Goal: Transaction & Acquisition: Book appointment/travel/reservation

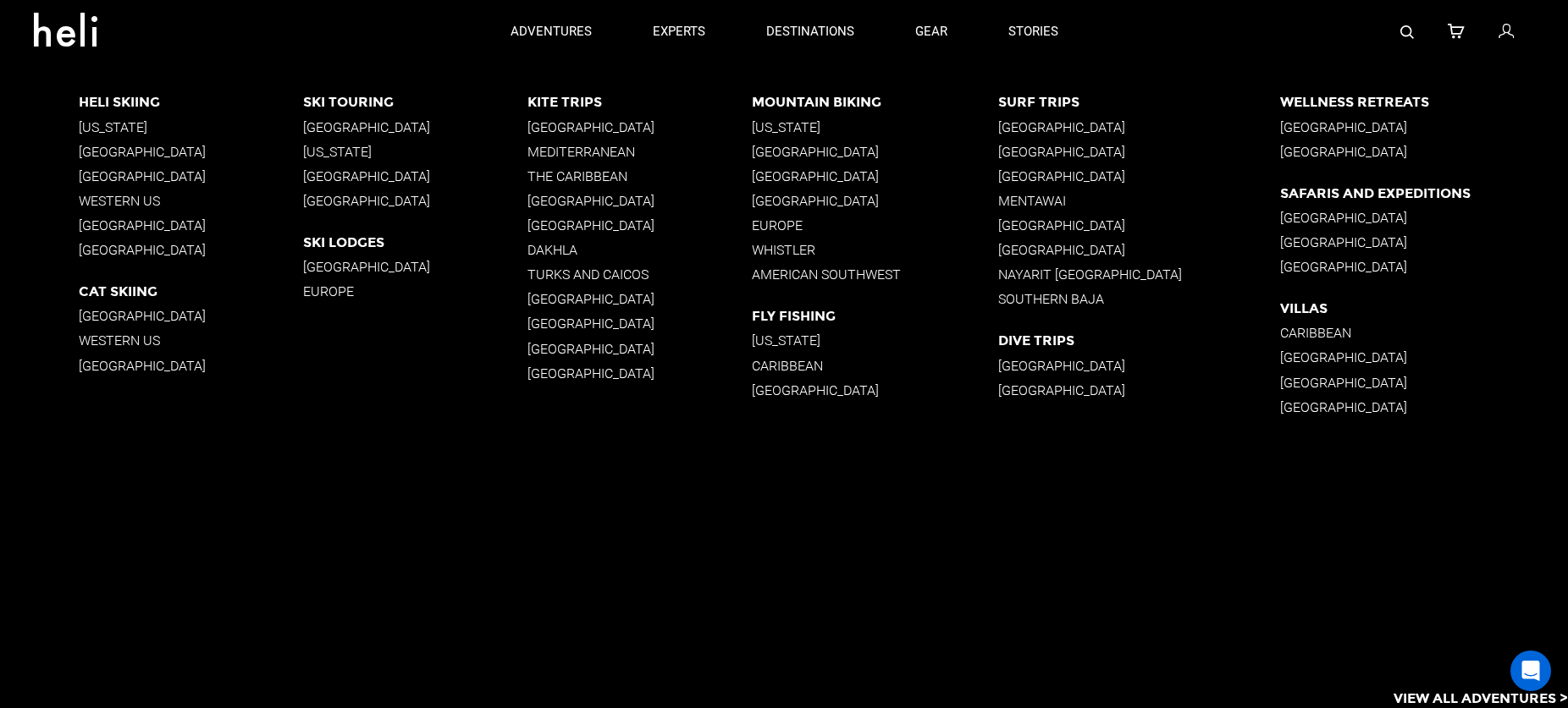
click at [96, 124] on p "[US_STATE]" at bounding box center [191, 126] width 224 height 16
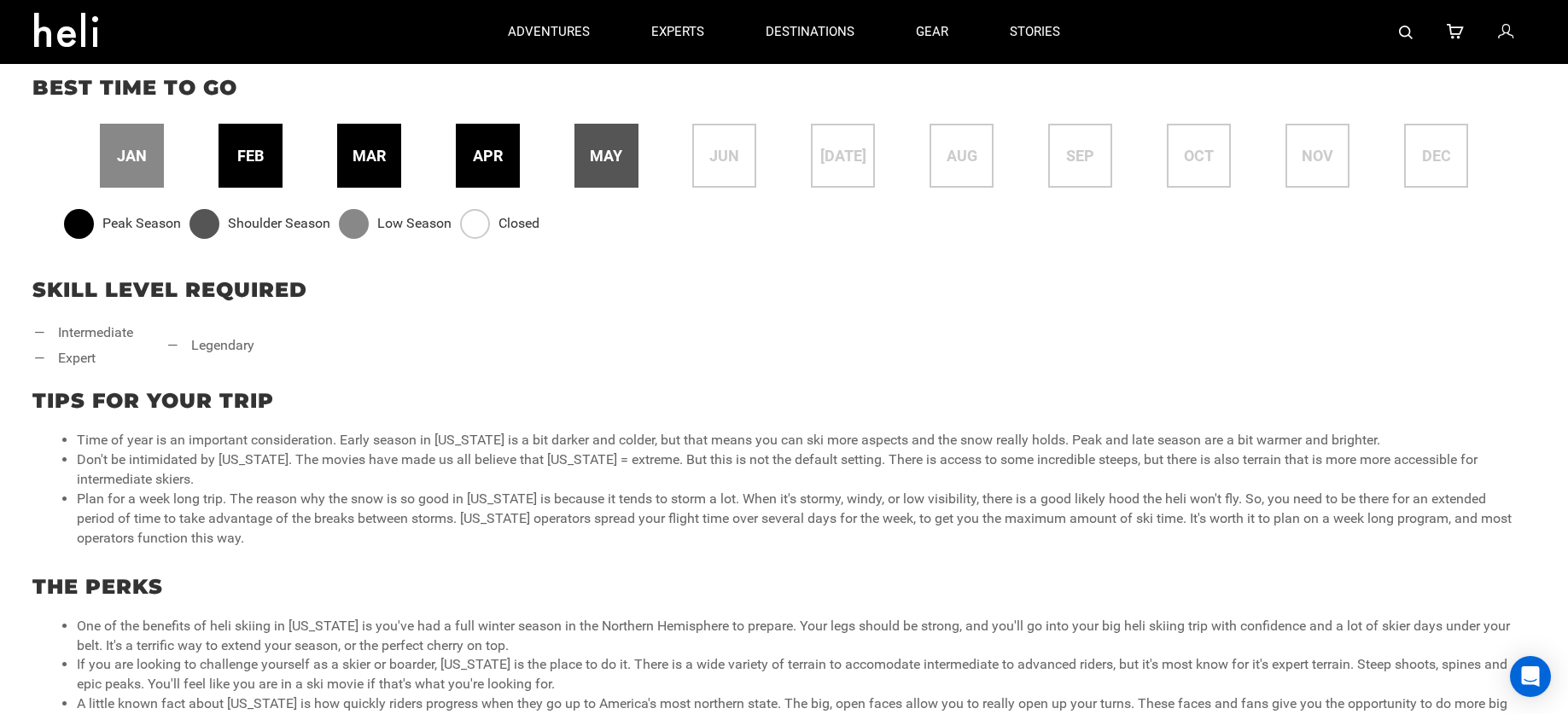
scroll to position [557, 0]
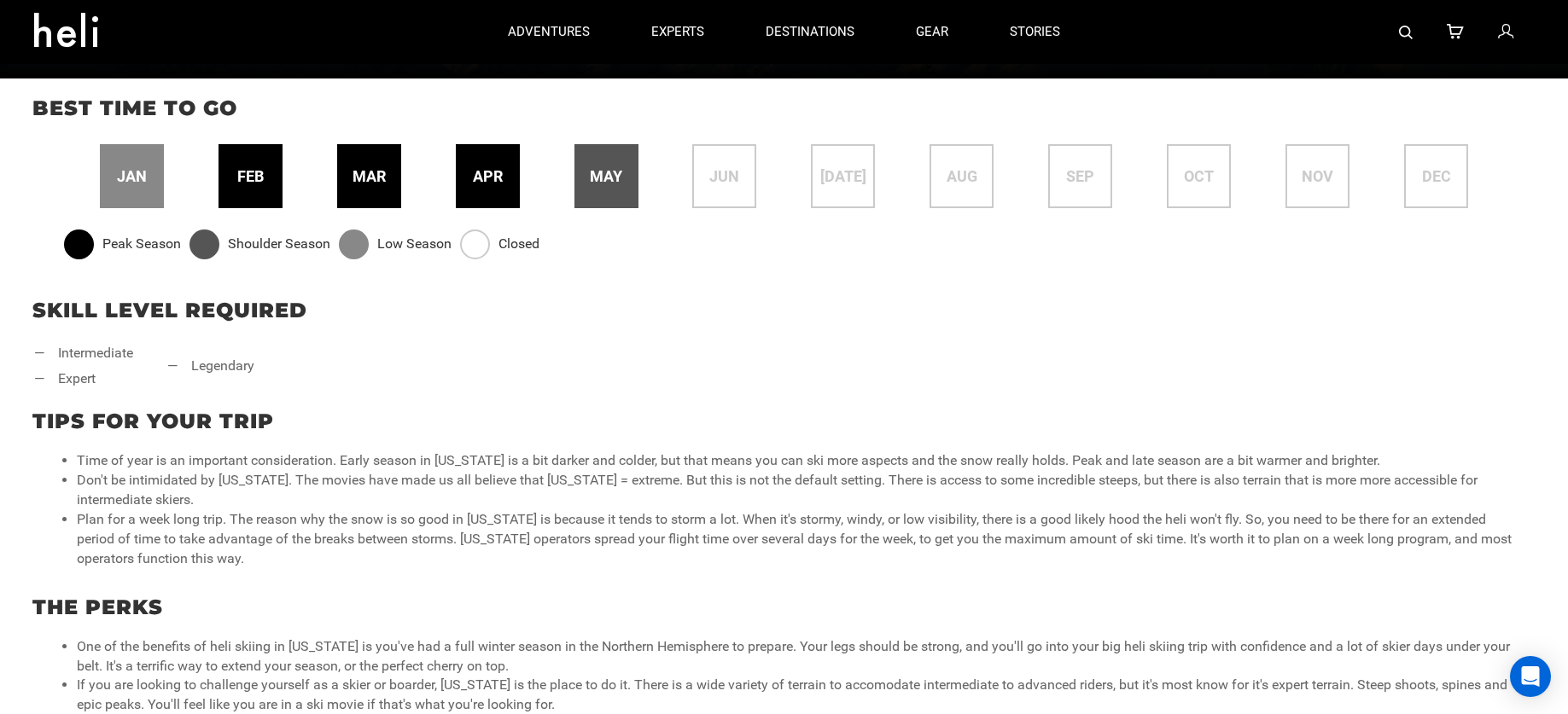
click at [604, 179] on span "may" at bounding box center [606, 177] width 33 height 22
click at [489, 178] on span "apr" at bounding box center [488, 177] width 30 height 22
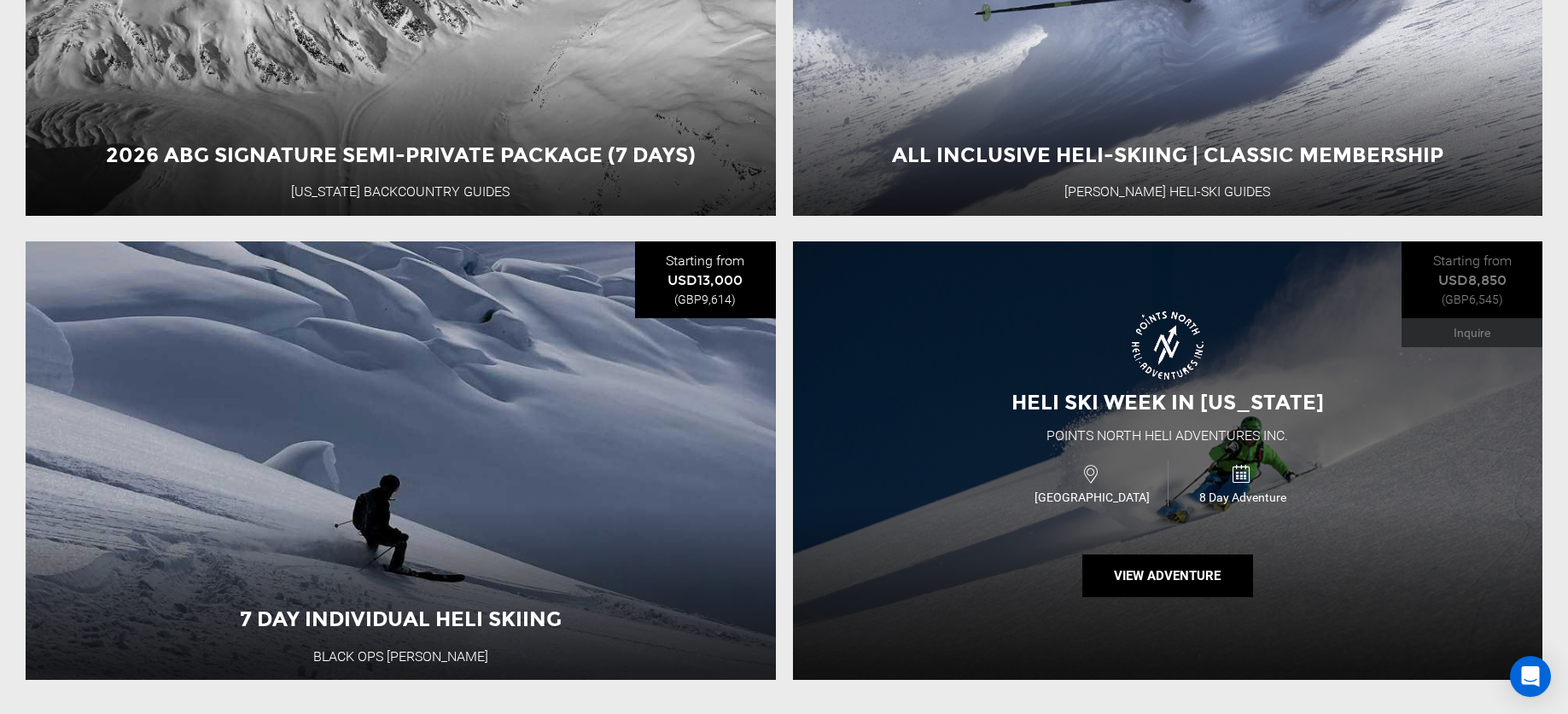
scroll to position [2307, 0]
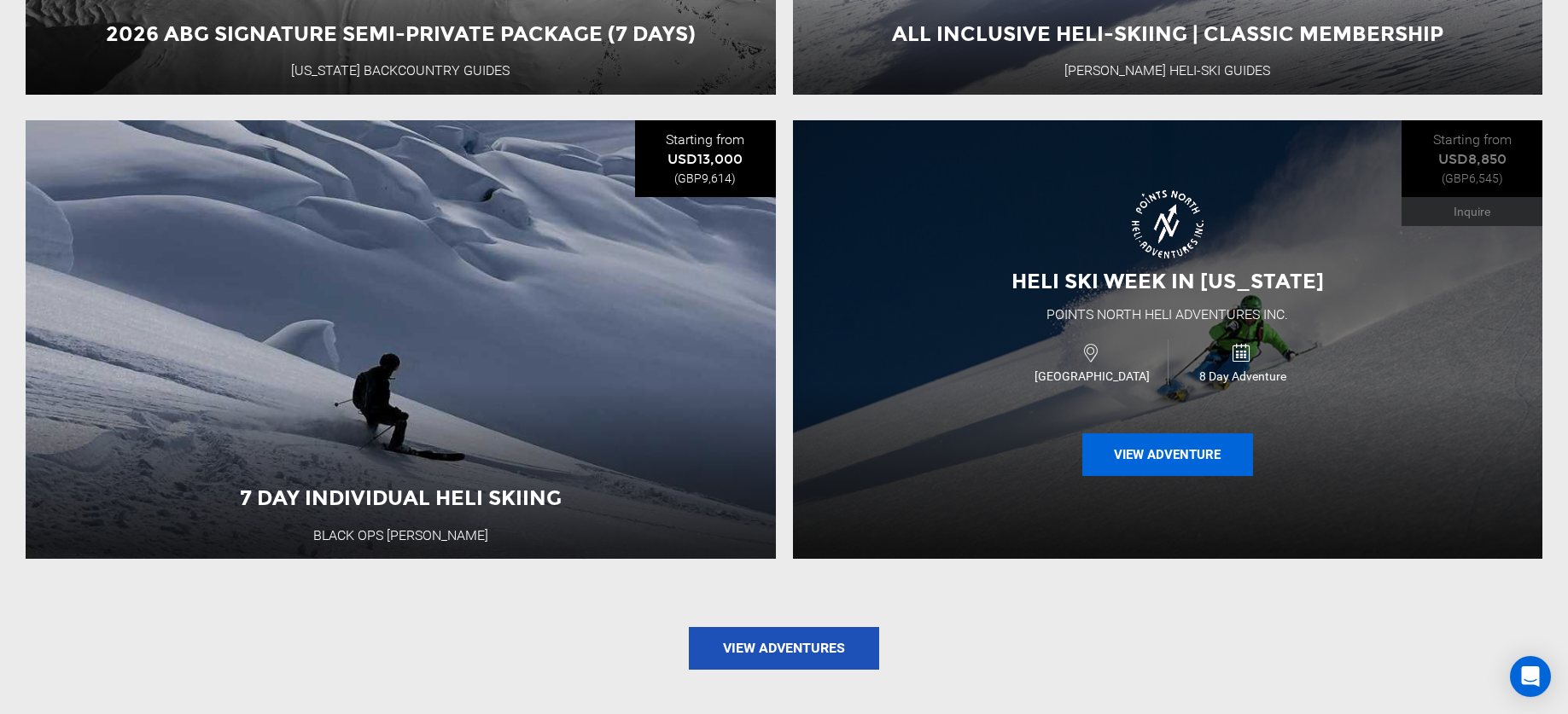
click at [1166, 454] on button "View Adventure" at bounding box center [1167, 455] width 171 height 43
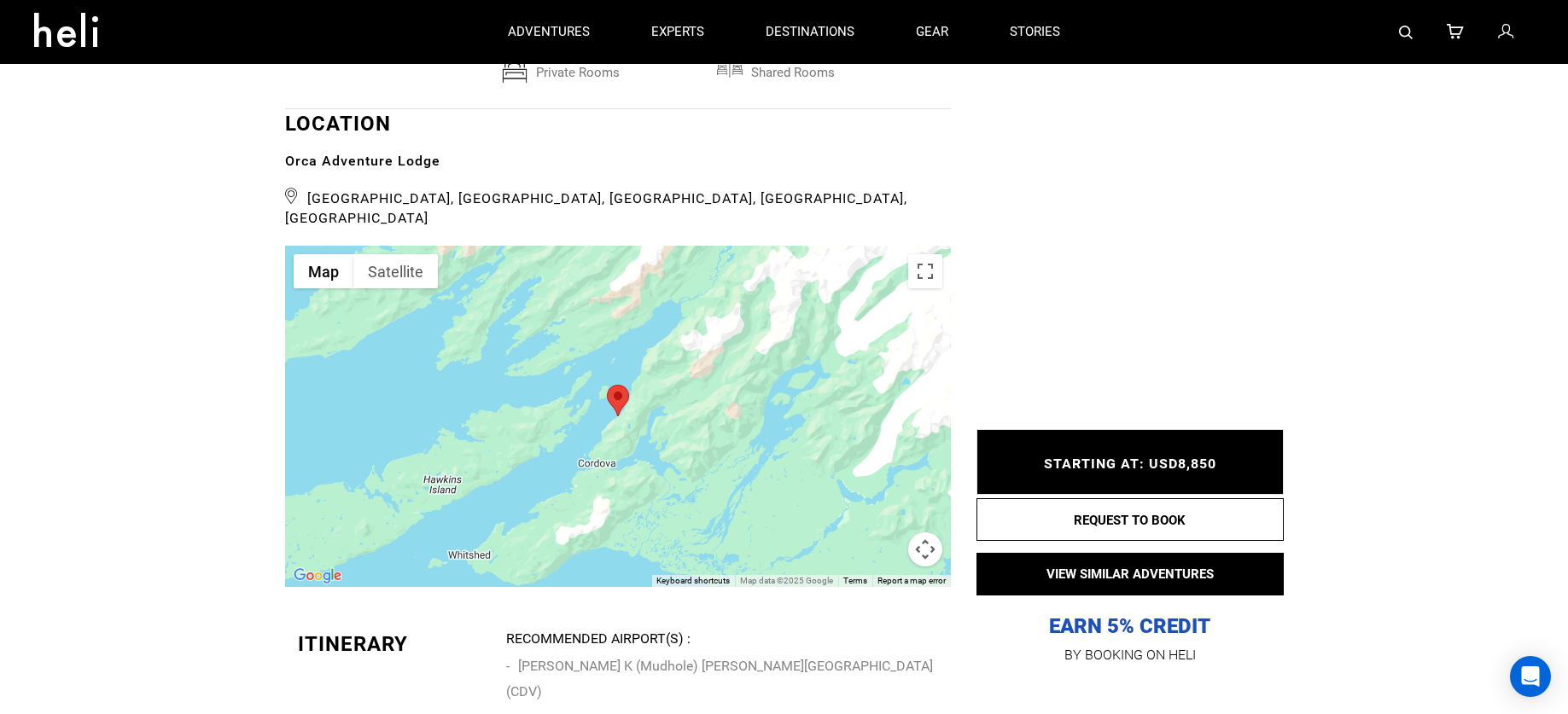
scroll to position [4068, 0]
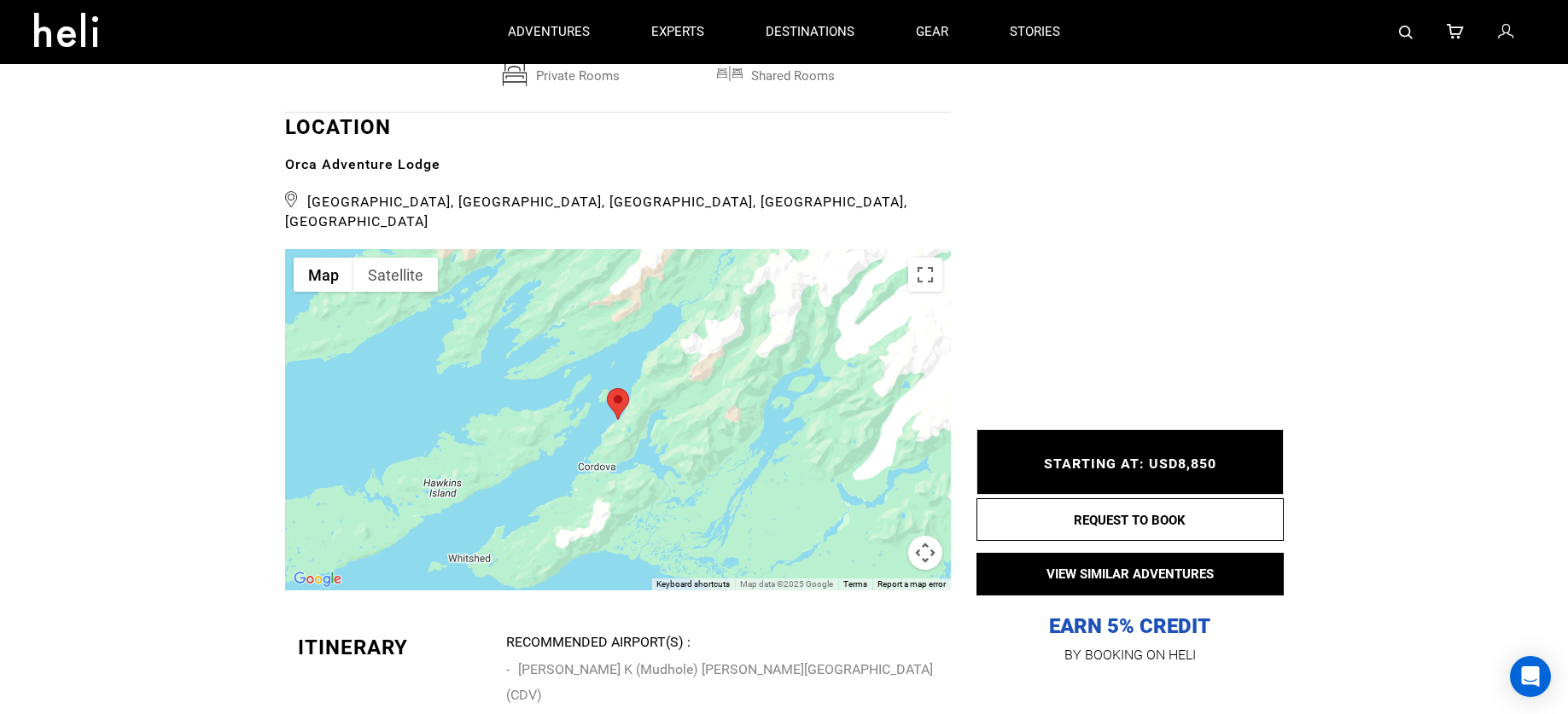
click at [863, 355] on div at bounding box center [618, 419] width 666 height 341
click at [927, 536] on button "Map camera controls" at bounding box center [925, 553] width 34 height 34
click at [882, 536] on button "Zoom out" at bounding box center [882, 553] width 34 height 34
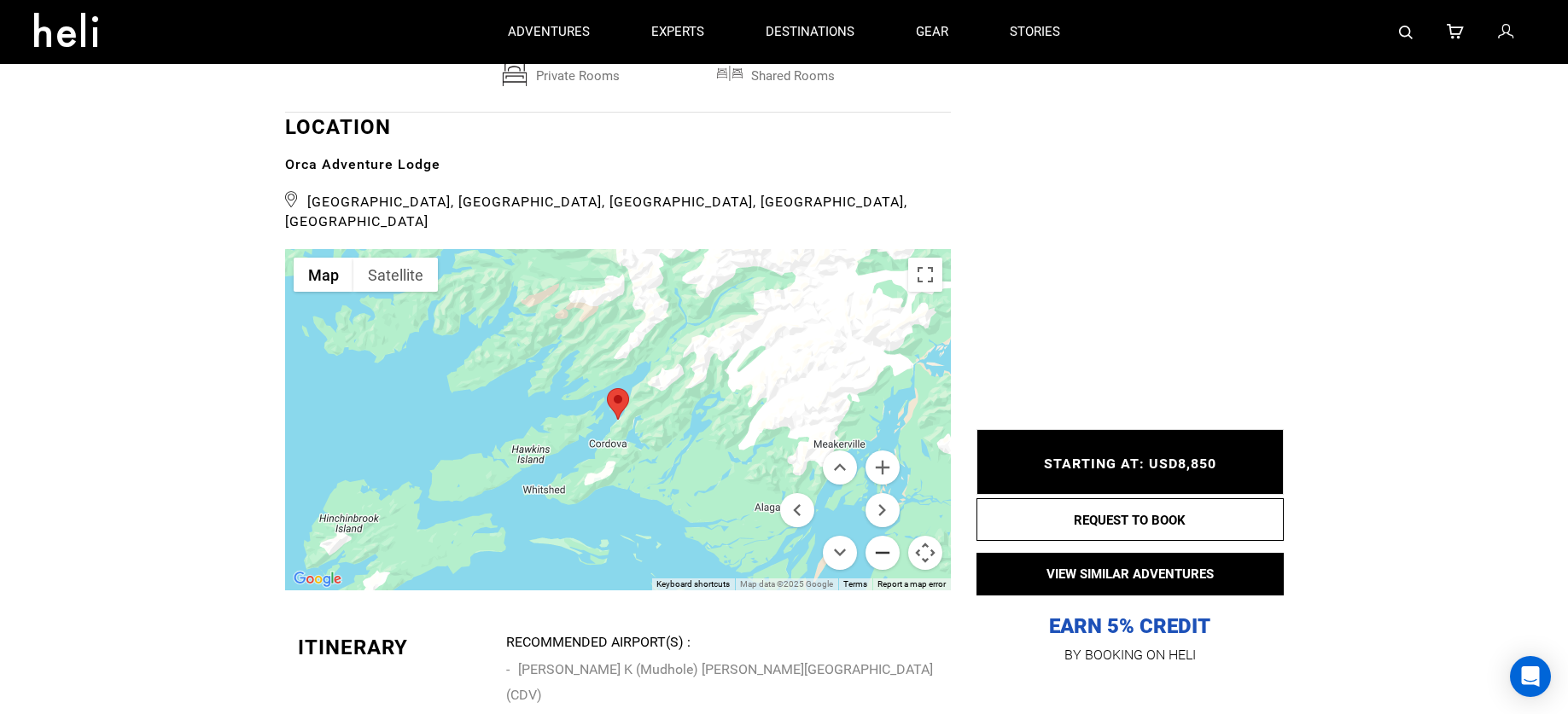
click at [882, 536] on button "Zoom out" at bounding box center [882, 553] width 34 height 34
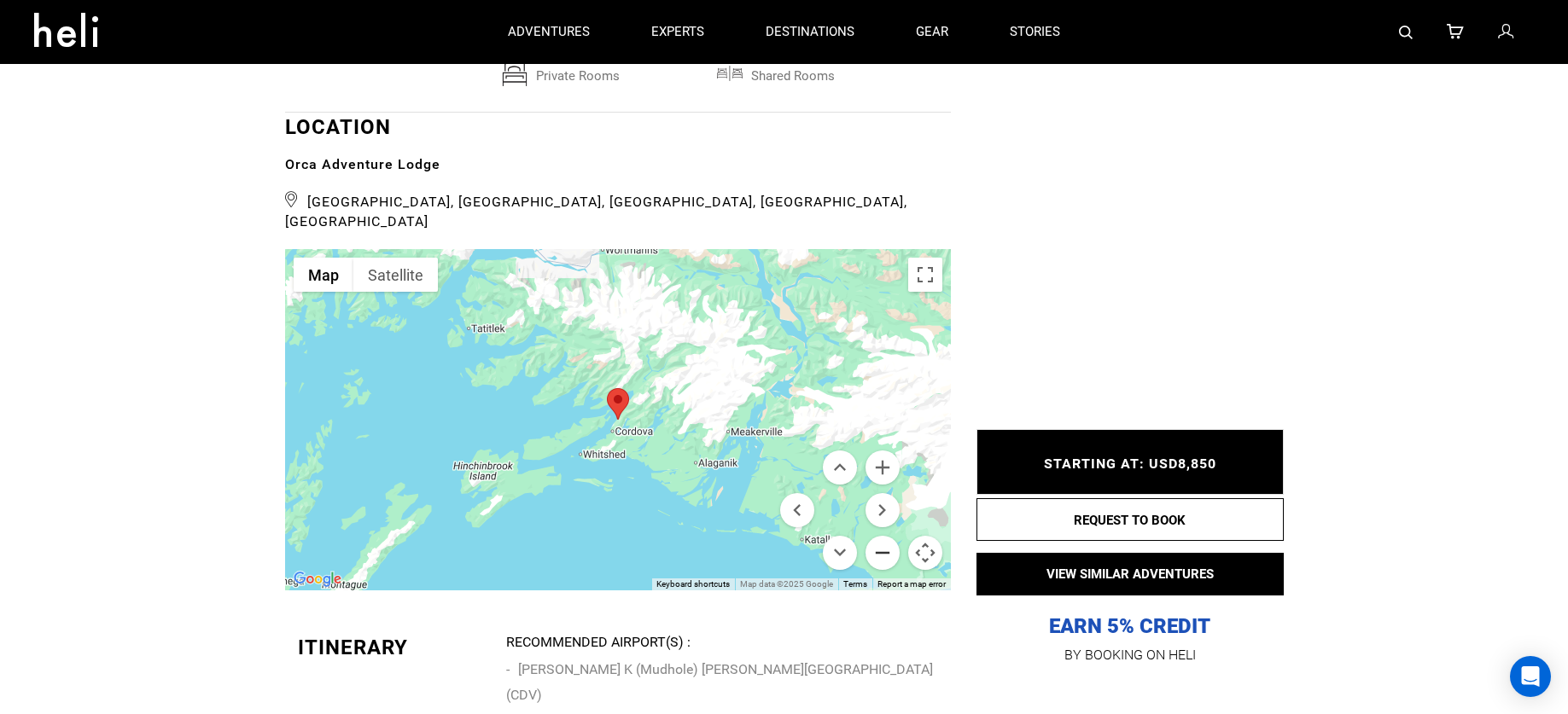
click at [882, 536] on button "Zoom out" at bounding box center [882, 553] width 34 height 34
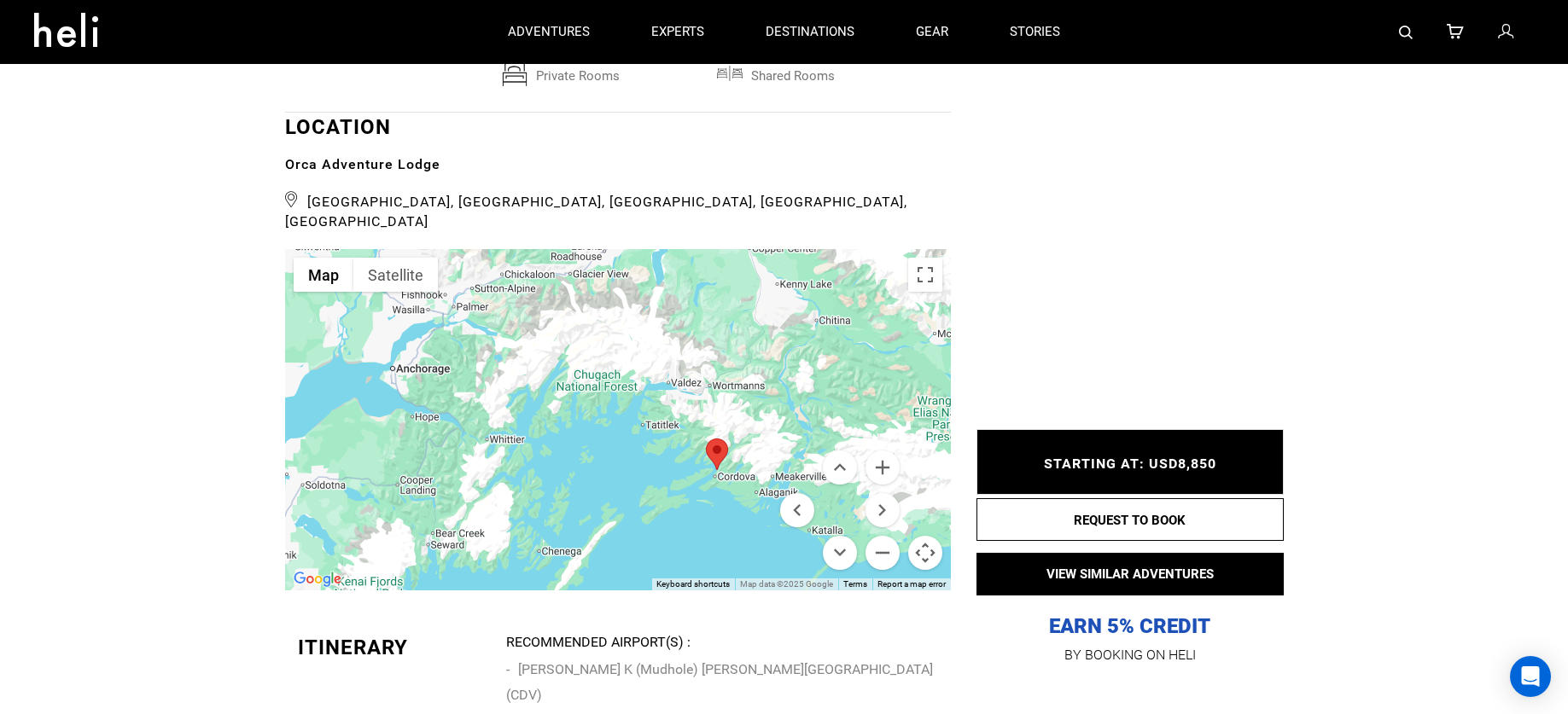
drag, startPoint x: 700, startPoint y: 316, endPoint x: 801, endPoint y: 368, distance: 113.6
click at [801, 368] on div at bounding box center [618, 419] width 666 height 341
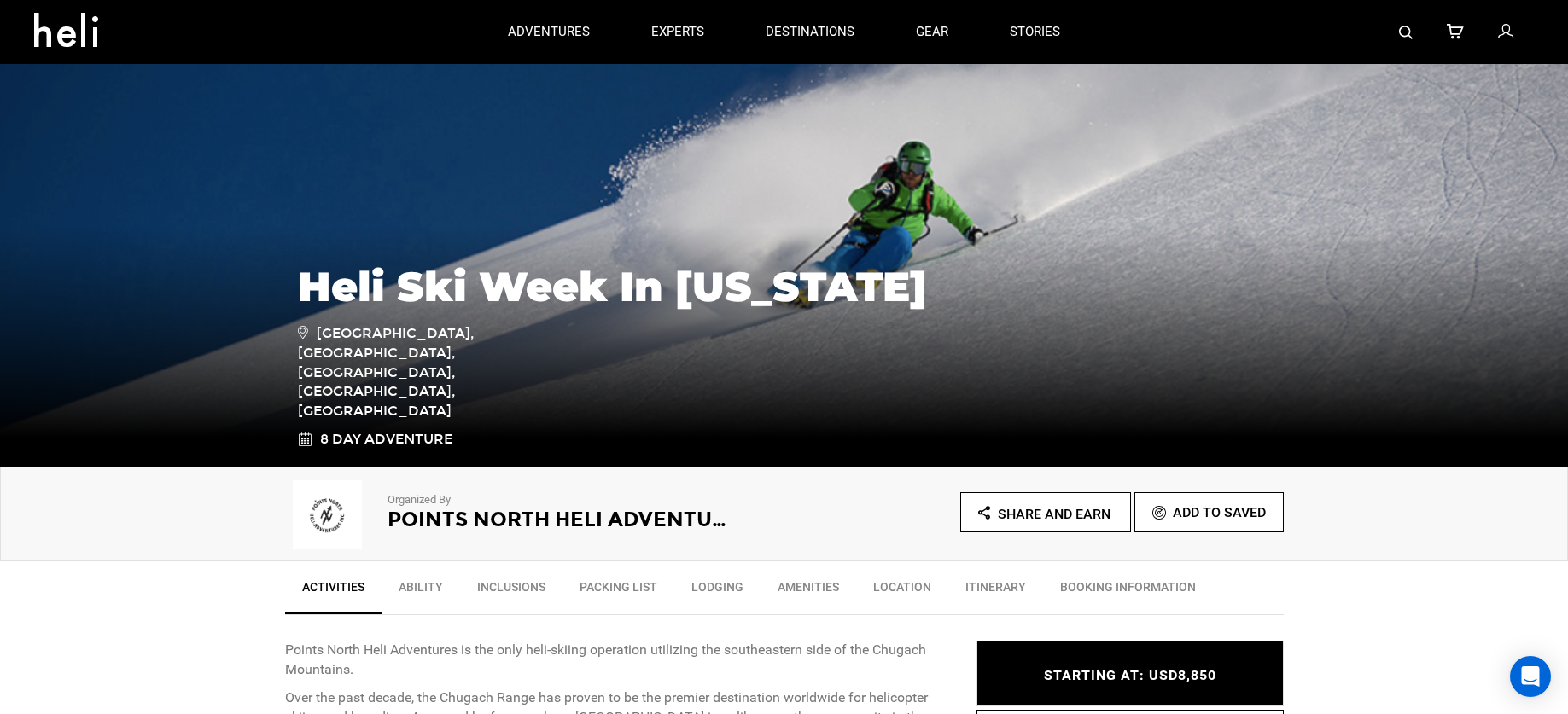
scroll to position [0, 0]
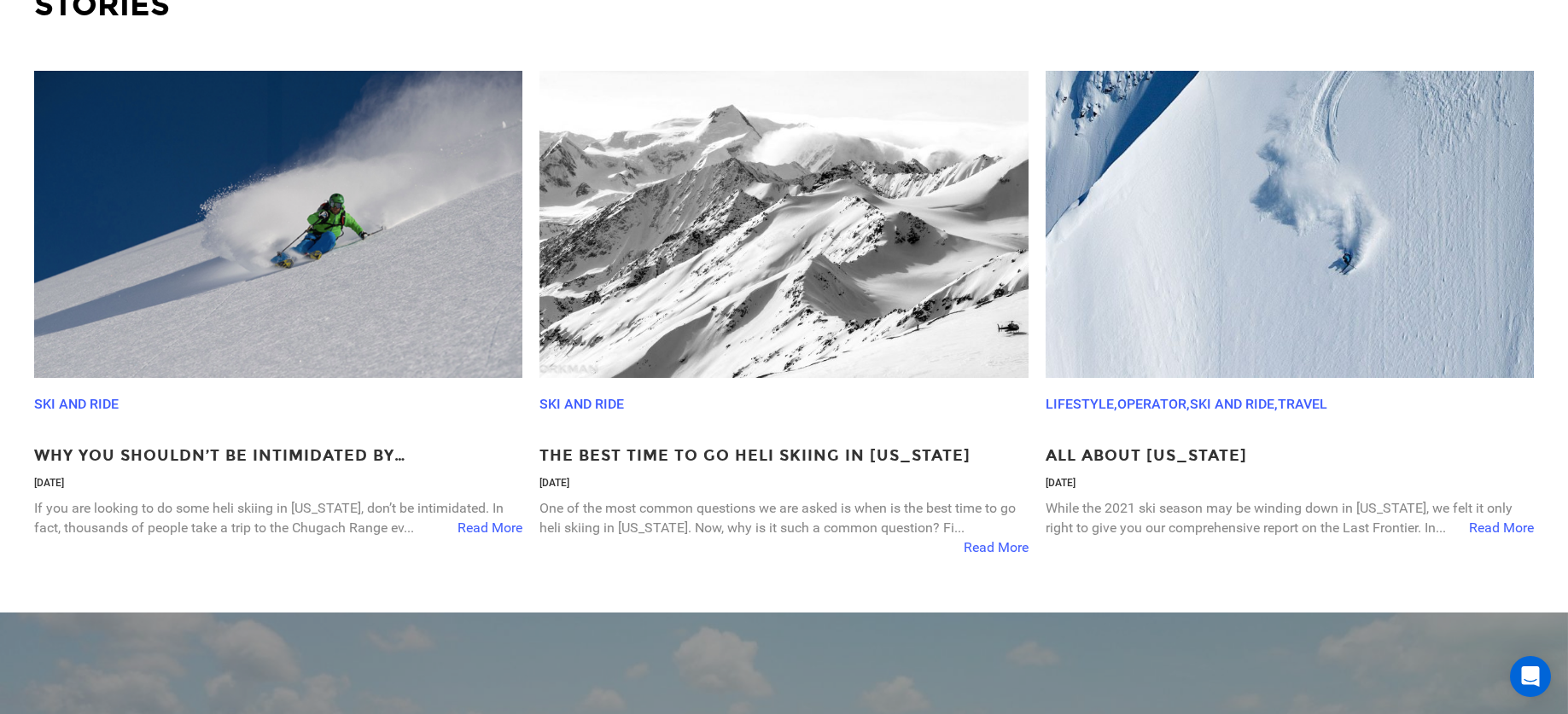
scroll to position [3190, 0]
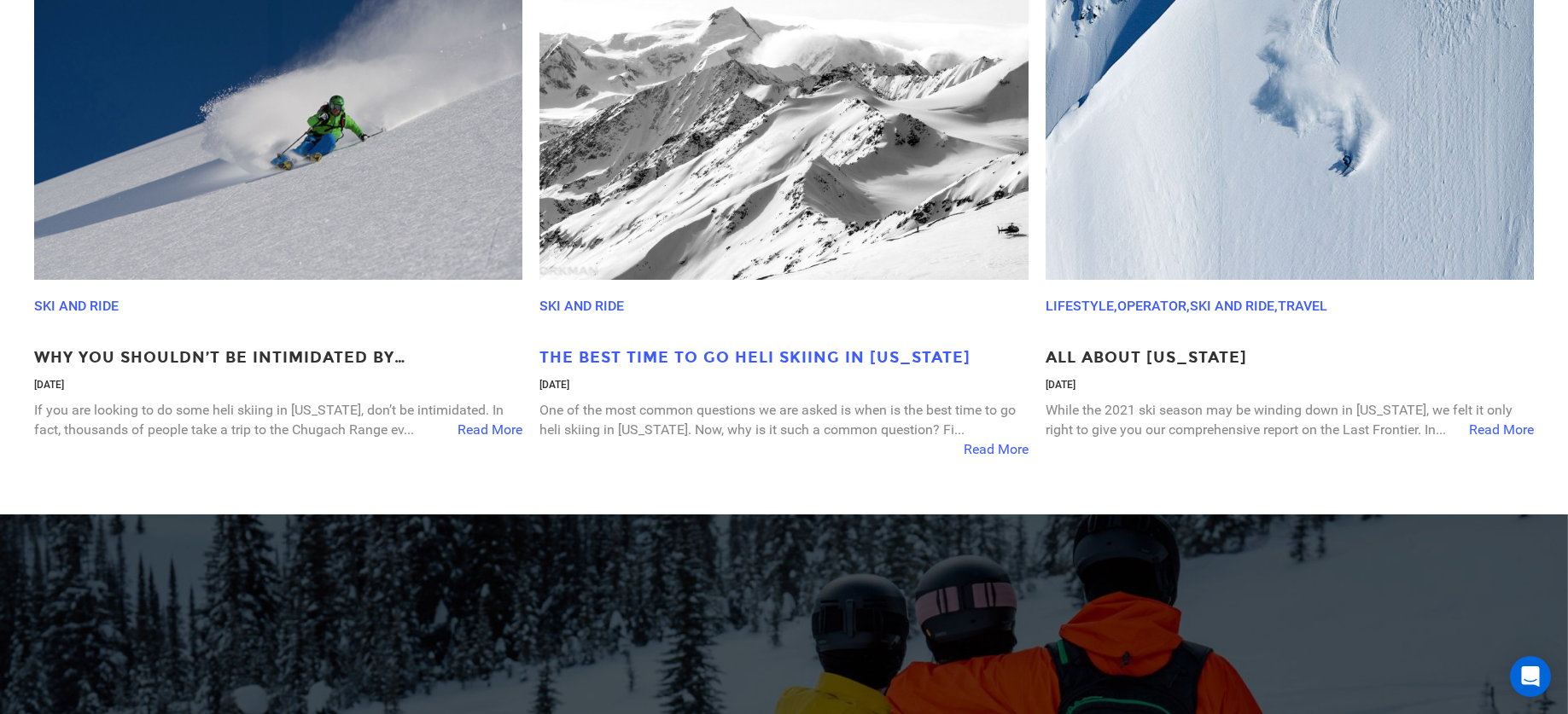
click at [712, 358] on p "The Best Time To Go Heli Skiing In [US_STATE]" at bounding box center [783, 358] width 488 height 22
